Goal: Task Accomplishment & Management: Manage account settings

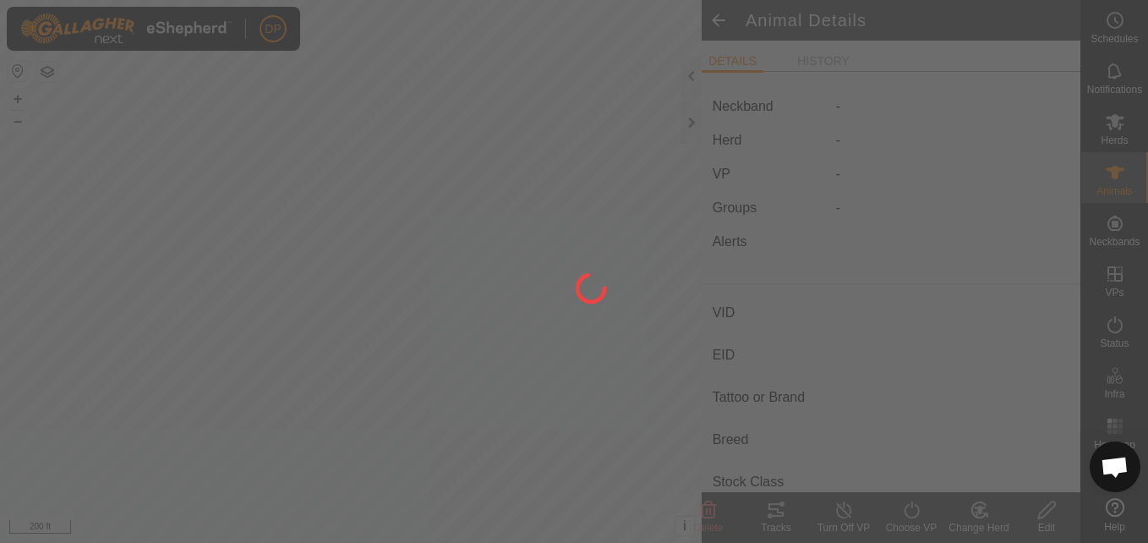
scroll to position [962, 0]
type input "102"
type input "-"
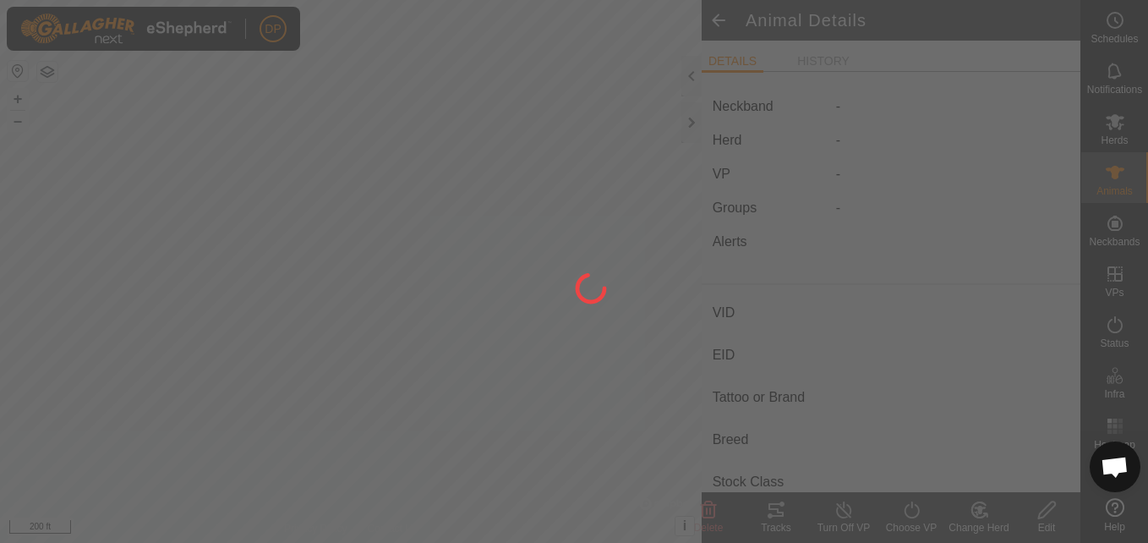
type input "-"
type input "0 kg"
type input "-"
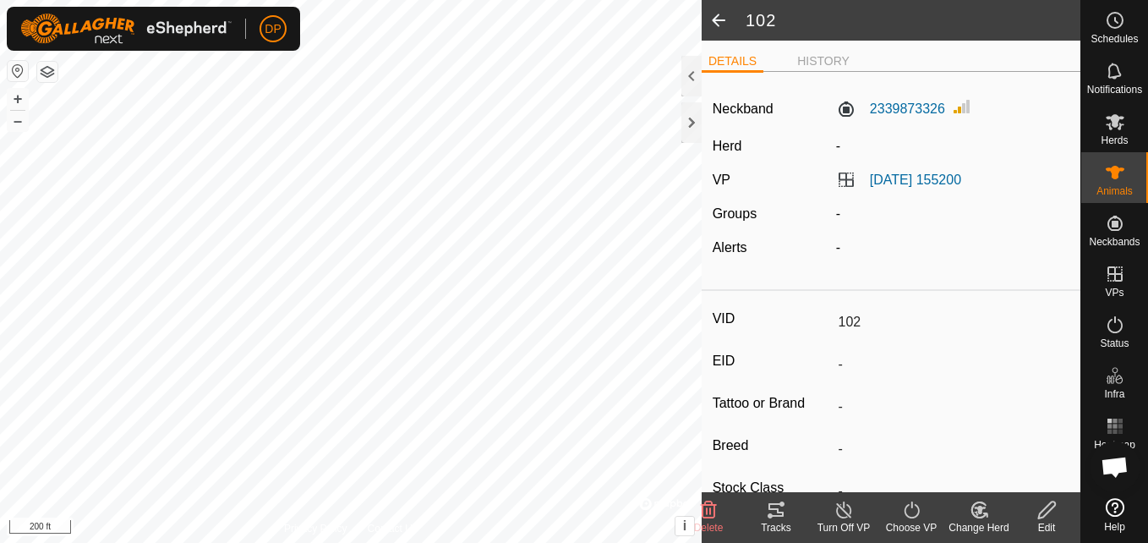
click at [767, 505] on icon at bounding box center [776, 510] width 20 height 20
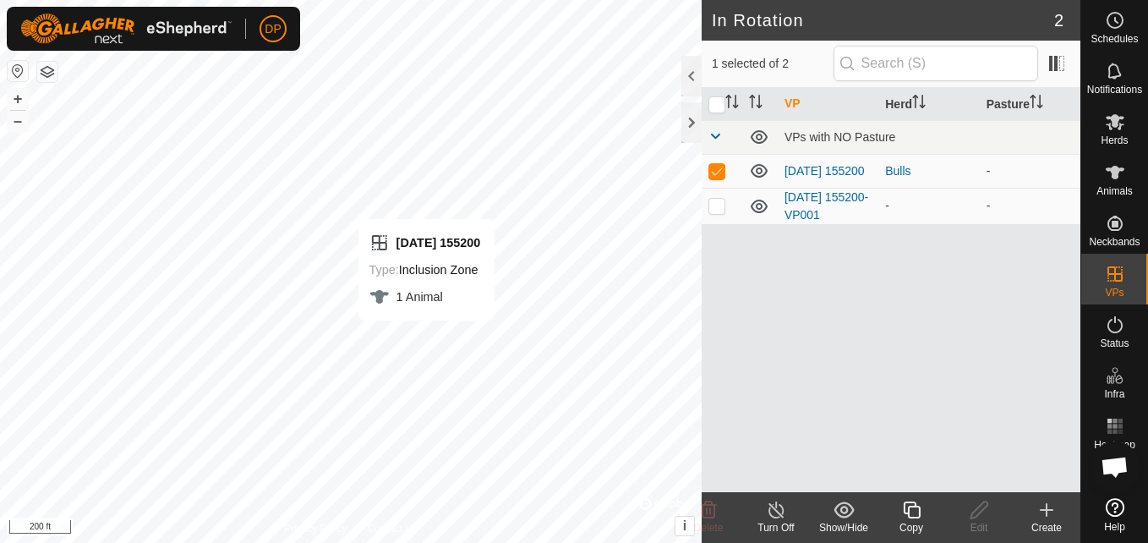
checkbox input "false"
checkbox input "true"
checkbox input "false"
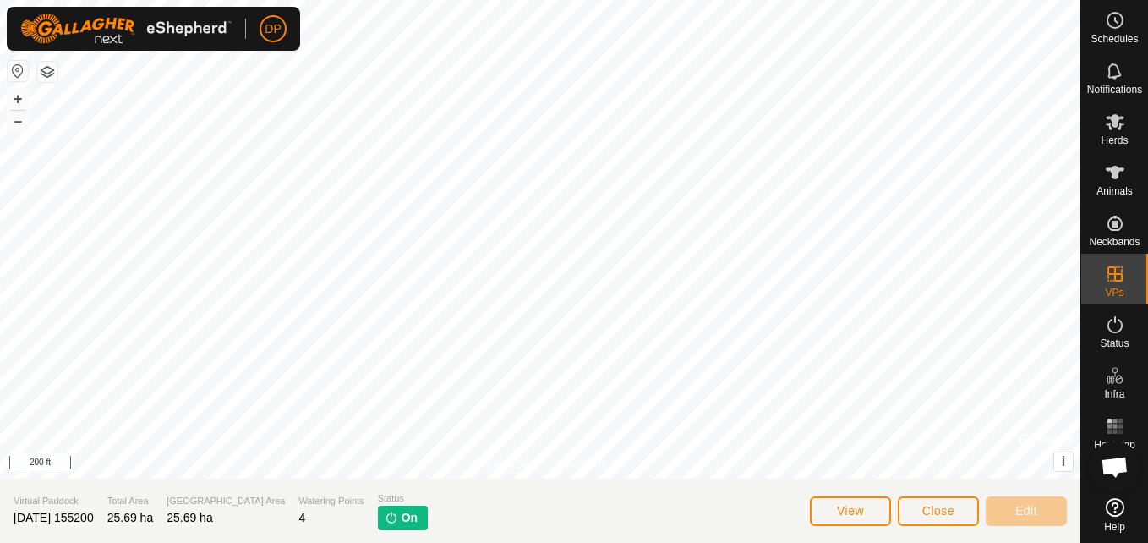
scroll to position [962, 0]
click at [1106, 167] on icon at bounding box center [1115, 172] width 20 height 20
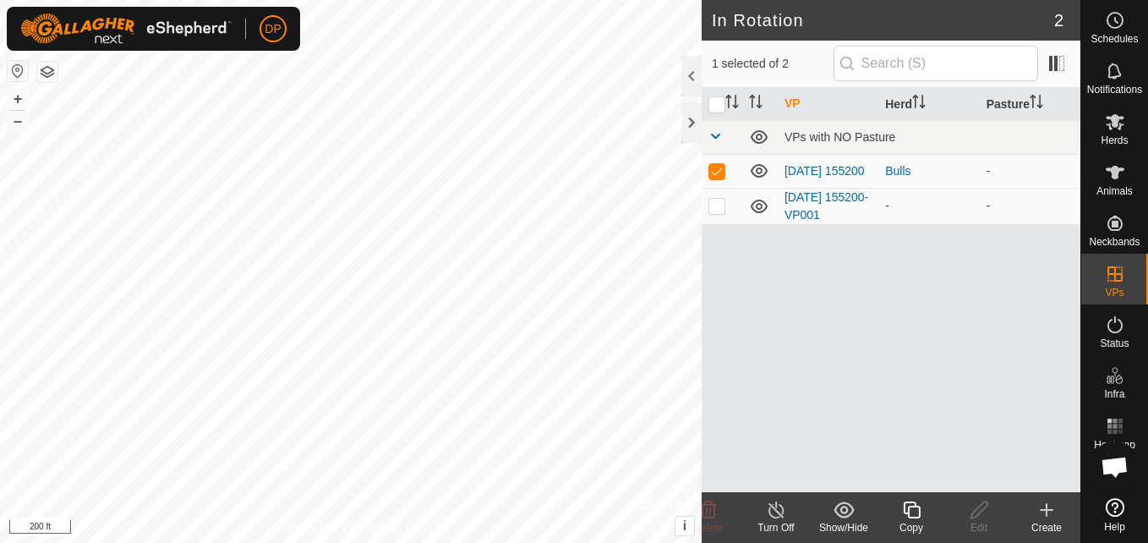
checkbox input "false"
checkbox input "true"
checkbox input "false"
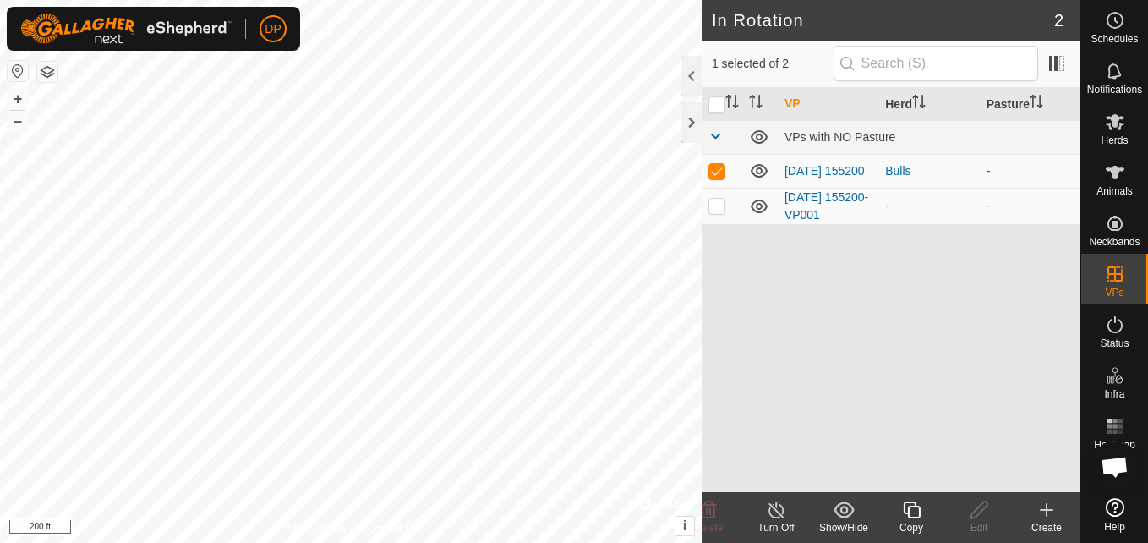
checkbox input "true"
checkbox input "false"
checkbox input "true"
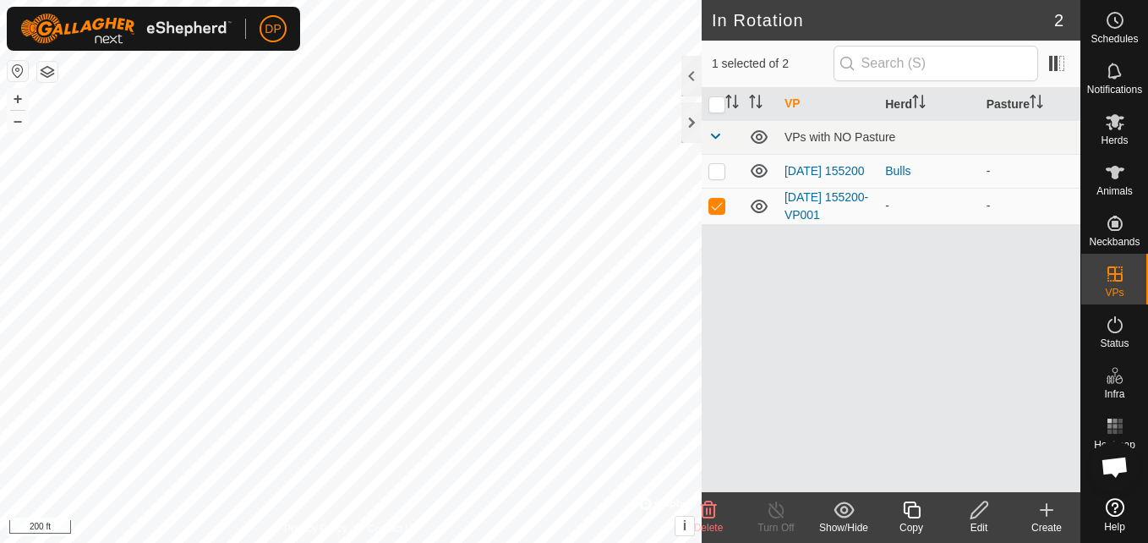
checkbox input "true"
checkbox input "false"
checkbox input "true"
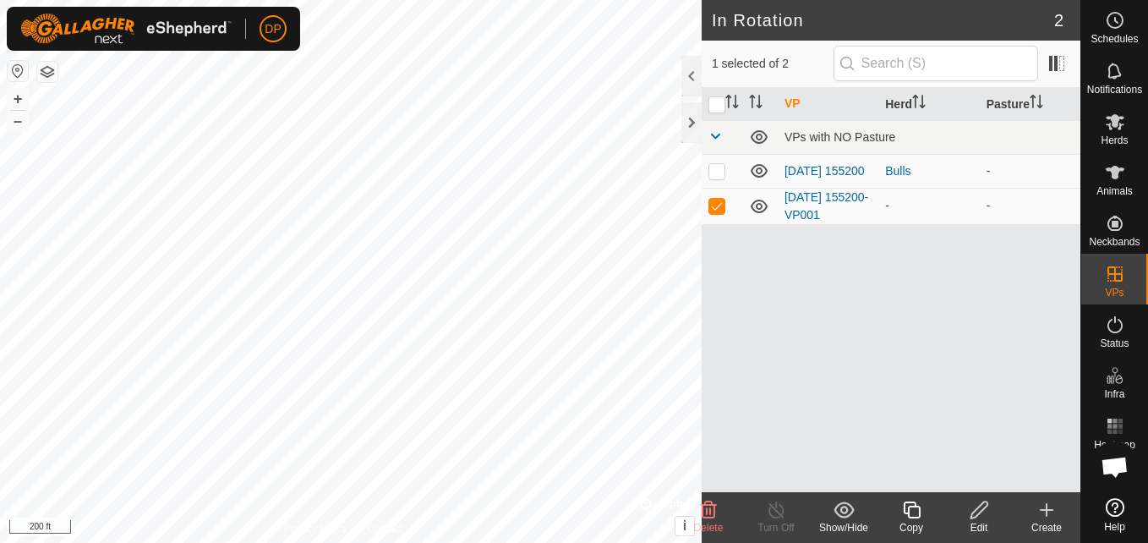
checkbox input "false"
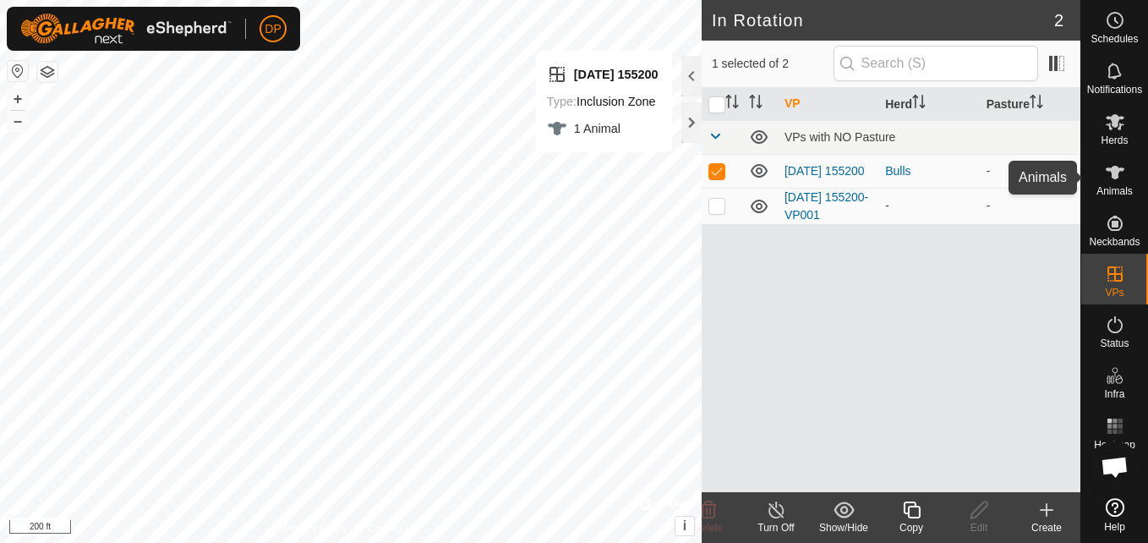
click at [1117, 177] on icon at bounding box center [1115, 173] width 19 height 14
